Goal: Information Seeking & Learning: Learn about a topic

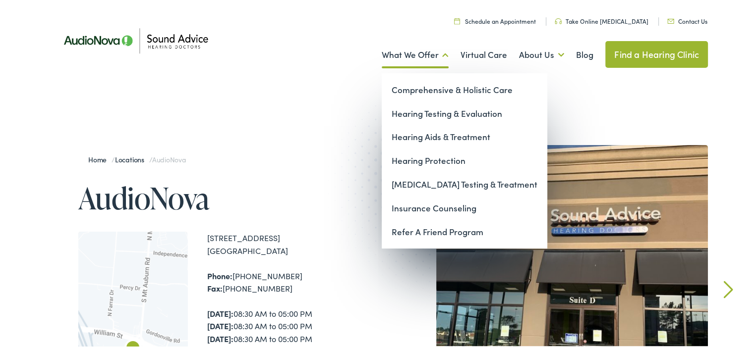
click at [396, 47] on link "What We Offer" at bounding box center [415, 53] width 67 height 37
click at [417, 111] on link "Hearing Testing & Evaluation" at bounding box center [465, 113] width 166 height 24
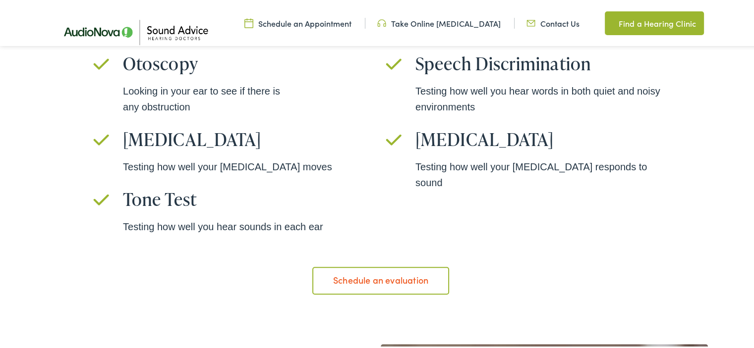
scroll to position [694, 0]
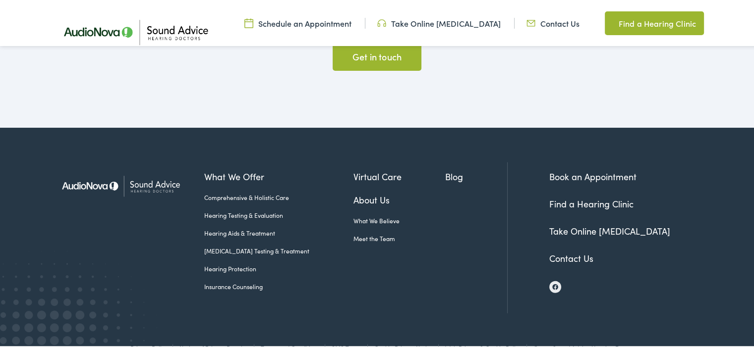
scroll to position [2676, 0]
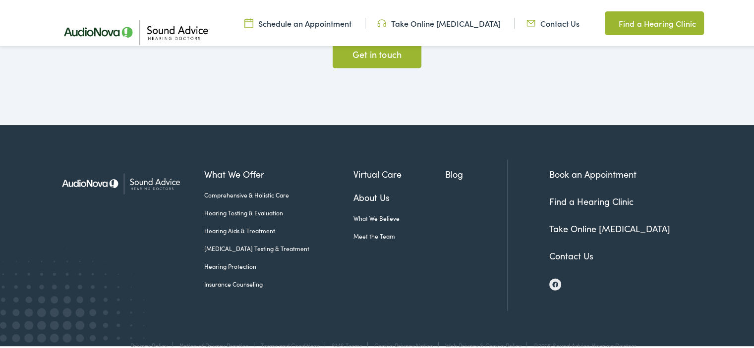
click at [252, 212] on link "Hearing Testing & Evaluation" at bounding box center [278, 211] width 149 height 9
